Goal: Information Seeking & Learning: Learn about a topic

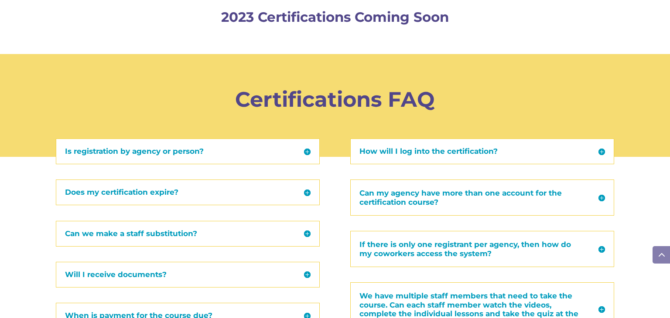
scroll to position [1026, 0]
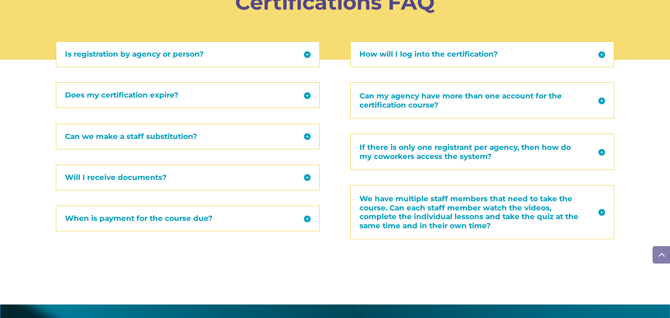
click at [377, 54] on div "Certifications FAQ" at bounding box center [335, 18] width 536 height 78
click at [601, 56] on h5 "How will I log into the certification?" at bounding box center [481, 54] width 245 height 7
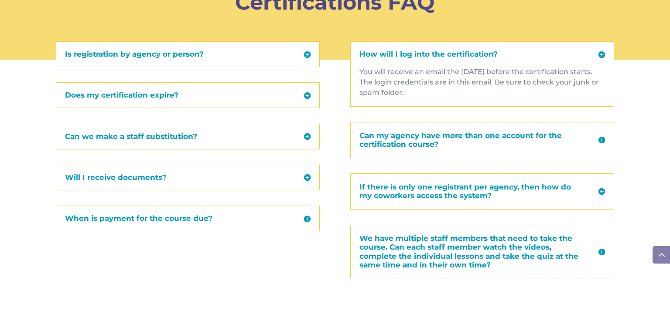
click at [601, 56] on h5 "How will I log into the certification?" at bounding box center [481, 54] width 245 height 7
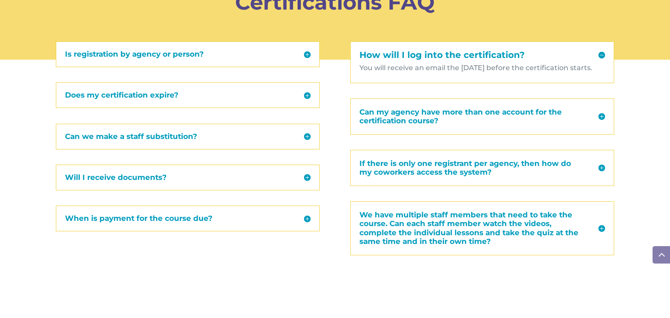
click at [601, 56] on h5 "How will I log into the certification?" at bounding box center [481, 55] width 245 height 9
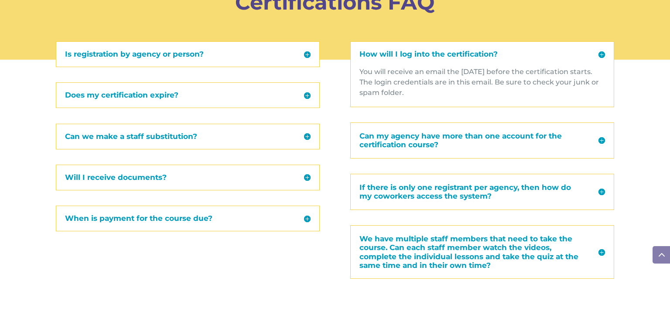
click at [601, 56] on h5 "How will I log into the certification?" at bounding box center [481, 54] width 245 height 7
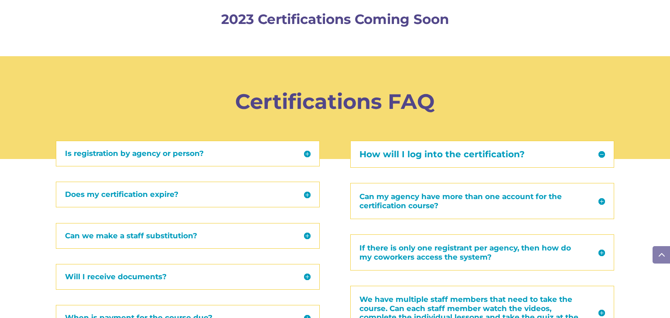
scroll to position [928, 0]
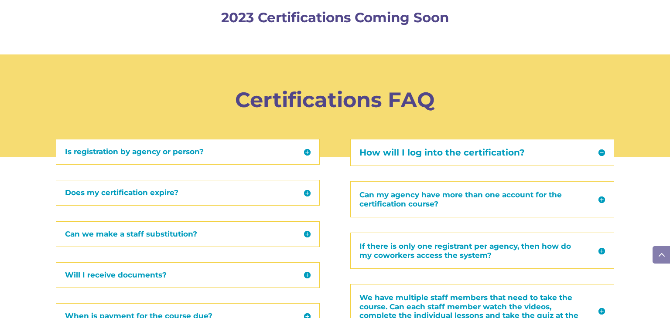
click at [231, 191] on h5 "Does my certification expire?" at bounding box center [187, 192] width 245 height 7
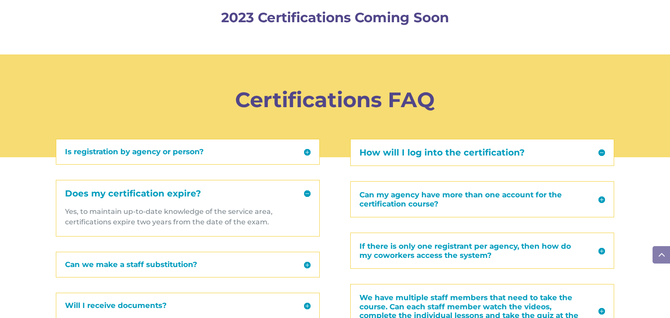
click at [231, 191] on h5 "Does my certification expire?" at bounding box center [187, 193] width 245 height 9
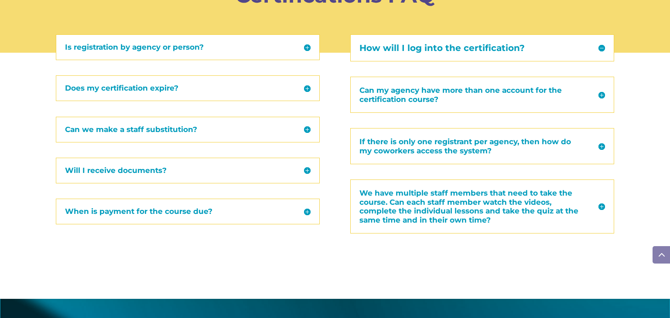
scroll to position [1036, 0]
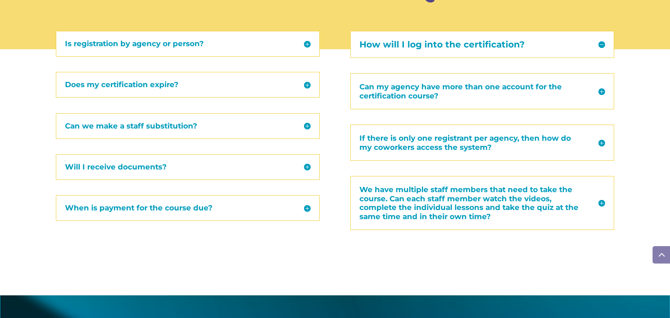
click at [466, 89] on h5 "Can my agency have more than one account for the certification course?" at bounding box center [481, 91] width 245 height 18
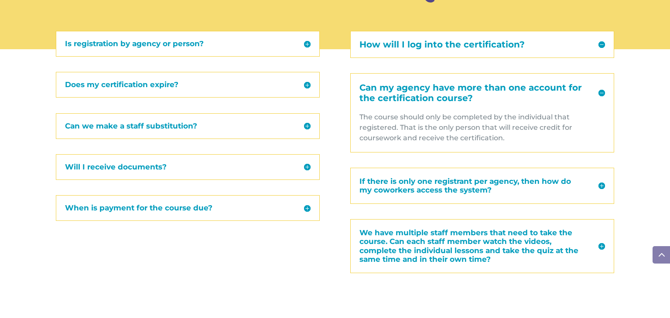
click at [466, 89] on h5 "Can my agency have more than one account for the certification course?" at bounding box center [481, 92] width 245 height 21
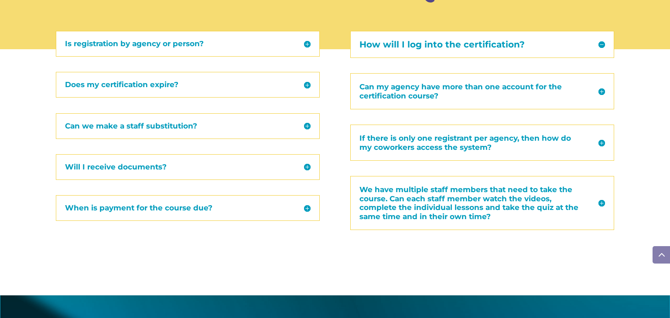
click at [451, 201] on h5 "We have multiple staff members that need to take the course. Can each staff mem…" at bounding box center [481, 203] width 245 height 36
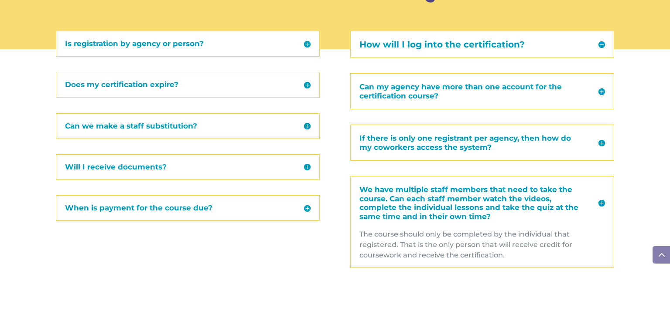
click at [215, 89] on div "Does my certification expire? Yes, to maintain up-to-date knowledge of the serv…" at bounding box center [188, 85] width 264 height 26
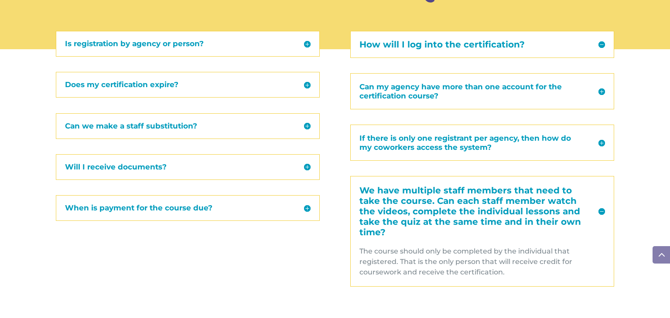
click at [185, 125] on h5 "Can we make a staff substitution?" at bounding box center [187, 126] width 245 height 7
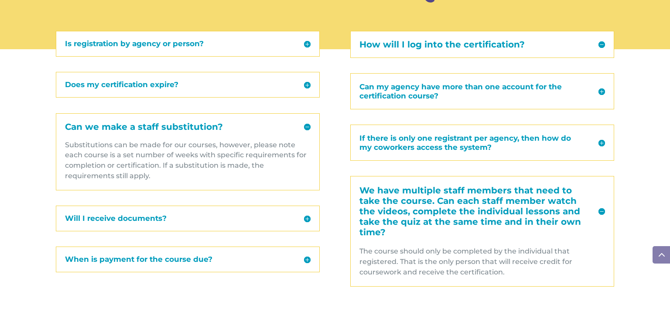
click at [201, 263] on div "When is payment for the course due? If an invoice is needed, an email with an a…" at bounding box center [188, 260] width 264 height 26
click at [204, 231] on div "Is registration by agency or person? The certification course registration pric…" at bounding box center [188, 152] width 264 height 242
click at [201, 220] on h5 "Will I receive documents?" at bounding box center [187, 218] width 245 height 7
